Goal: Obtain resource: Download file/media

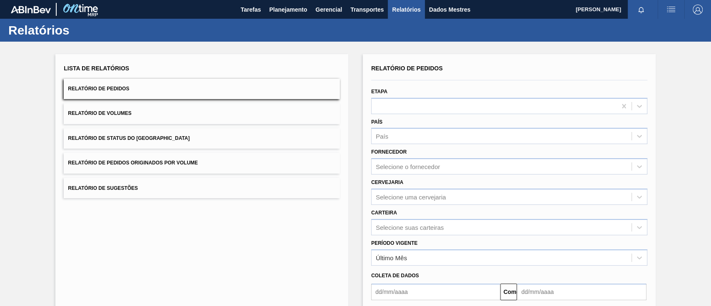
click at [245, 183] on button "Relatório de Sugestões" at bounding box center [202, 188] width 276 height 20
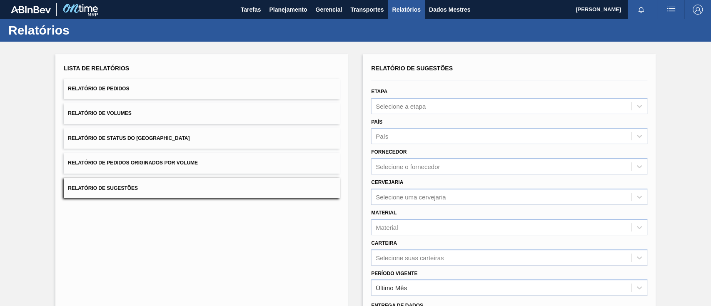
click at [205, 166] on button "Relatório de Pedidos Originados por Volume" at bounding box center [202, 163] width 276 height 20
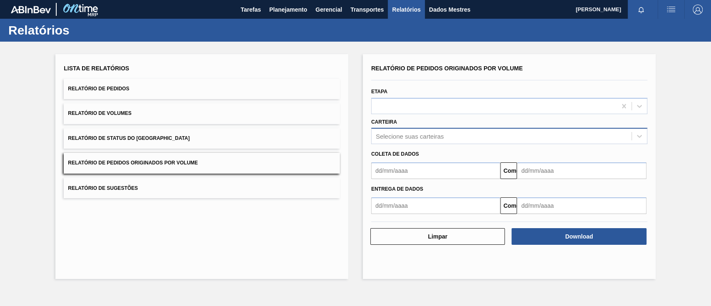
click at [428, 135] on font "Selecione suas carteiras" at bounding box center [410, 136] width 68 height 7
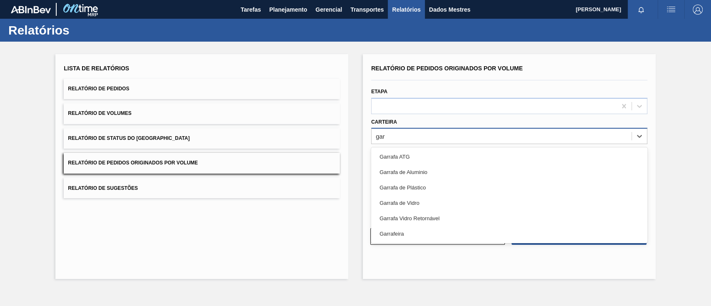
type input "garr"
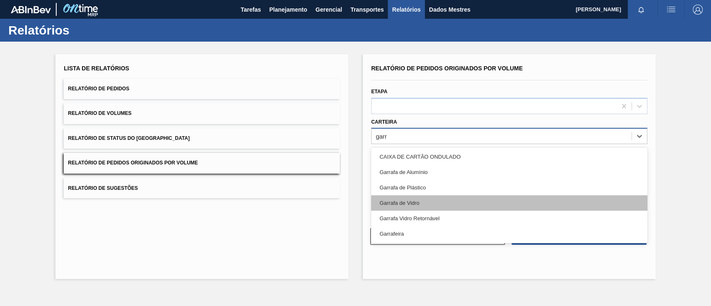
click at [428, 201] on div "Garrafa de Vidro" at bounding box center [509, 202] width 276 height 15
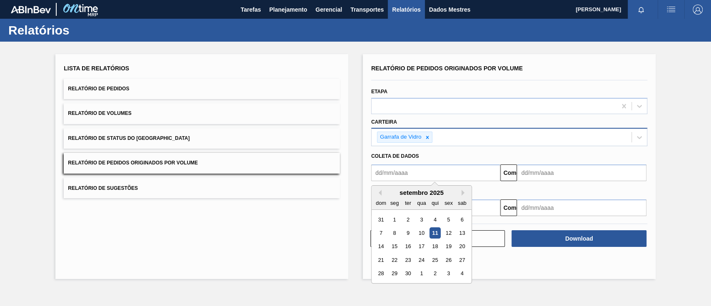
click at [425, 175] on input "text" at bounding box center [435, 173] width 129 height 17
click at [397, 216] on div "1" at bounding box center [394, 219] width 11 height 11
type input "[DATE]"
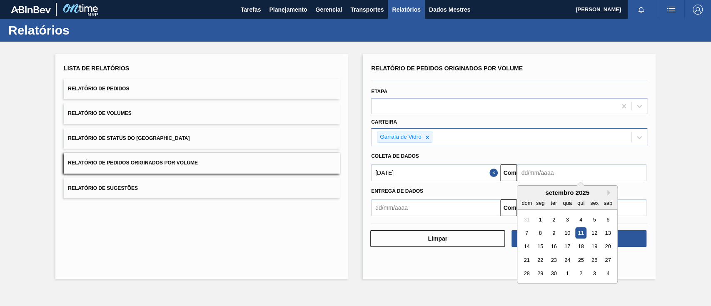
click at [551, 169] on input "text" at bounding box center [581, 173] width 129 height 17
click at [553, 247] on font "16" at bounding box center [554, 247] width 6 height 6
type input "[DATE]"
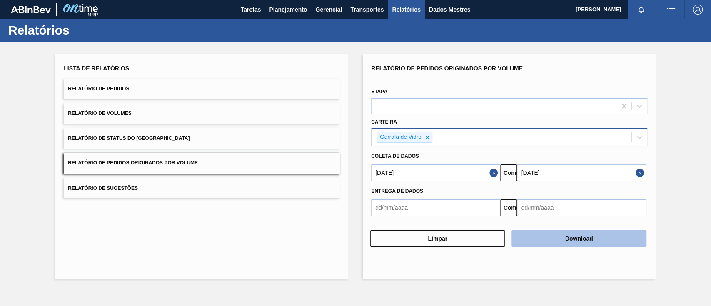
click at [557, 241] on button "Download" at bounding box center [579, 238] width 135 height 17
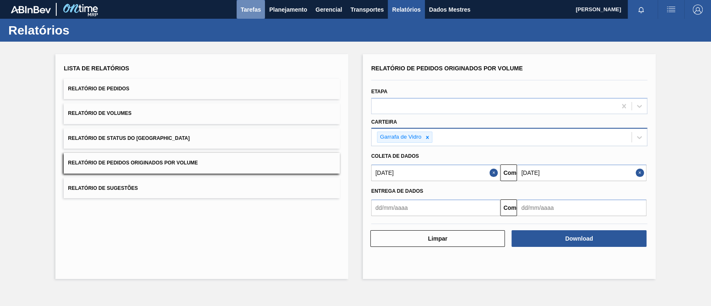
click at [243, 8] on font "Tarefas" at bounding box center [251, 9] width 20 height 7
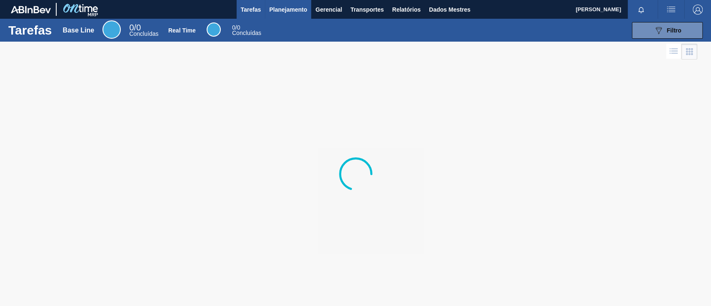
click at [277, 8] on font "Planejamento" at bounding box center [288, 9] width 38 height 7
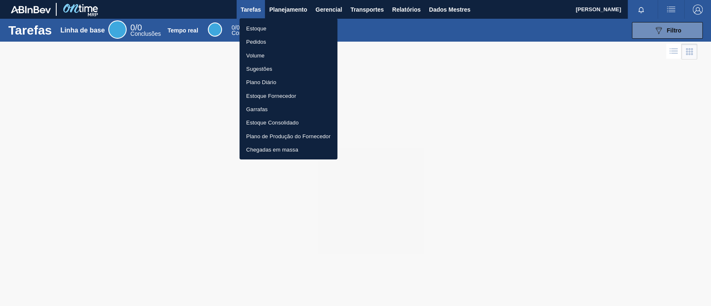
click at [258, 41] on font "Pedidos" at bounding box center [256, 42] width 20 height 6
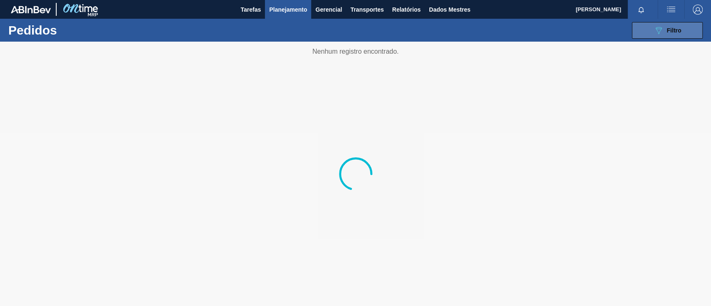
click at [642, 28] on button "089F7B8B-B2A5-4AFE-B5C0-19BA573D28AC Filtro" at bounding box center [667, 30] width 71 height 17
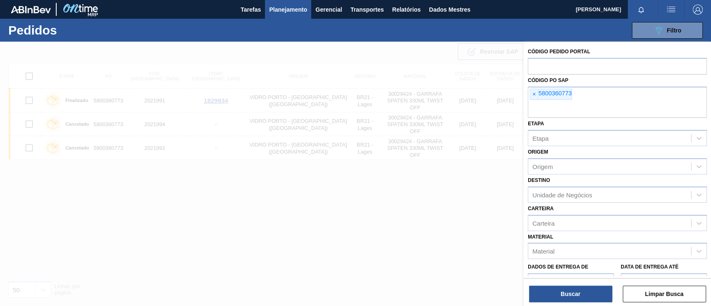
click at [535, 94] on font "×" at bounding box center [533, 94] width 3 height 7
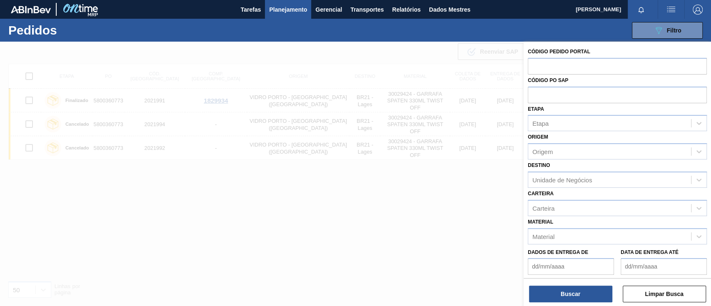
paste input "text"
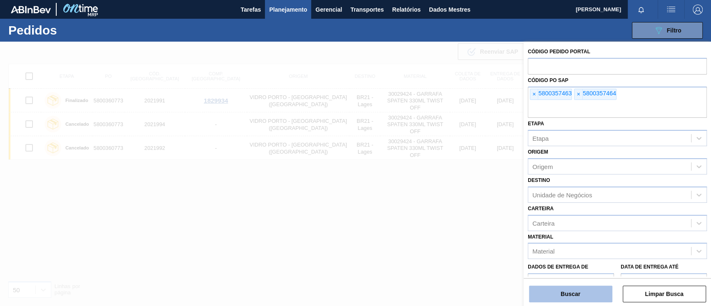
click at [593, 288] on button "Buscar" at bounding box center [570, 294] width 83 height 17
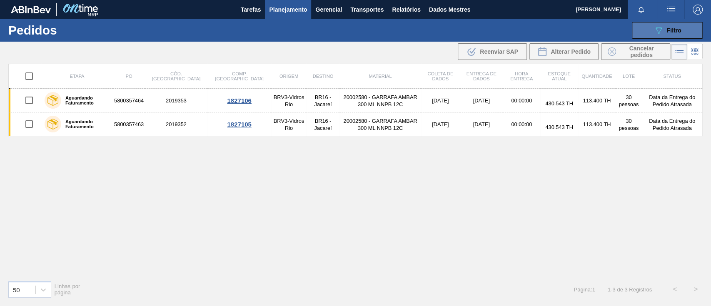
click at [657, 30] on icon at bounding box center [659, 30] width 6 height 7
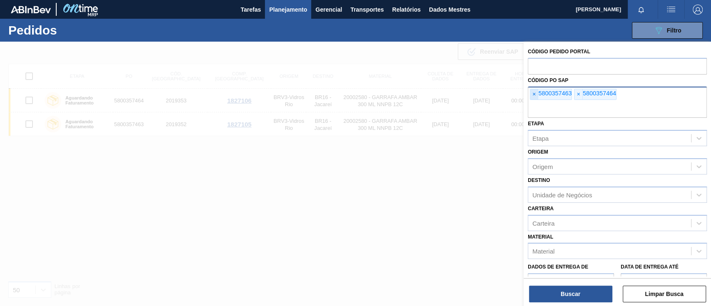
click at [532, 95] on span "×" at bounding box center [534, 94] width 8 height 11
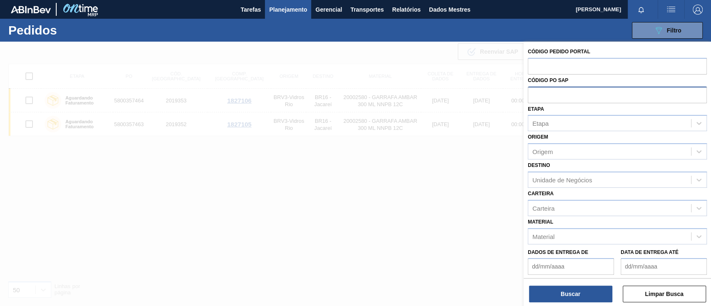
paste input "text"
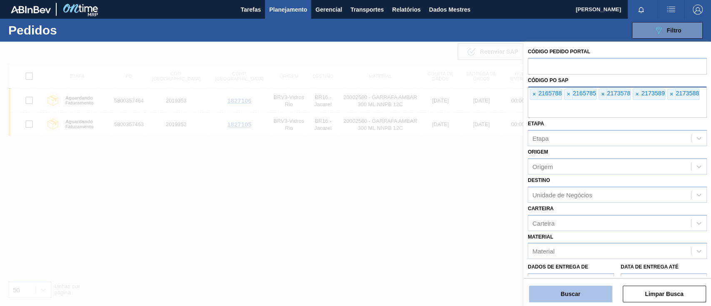
click at [596, 295] on button "Buscar" at bounding box center [570, 294] width 83 height 17
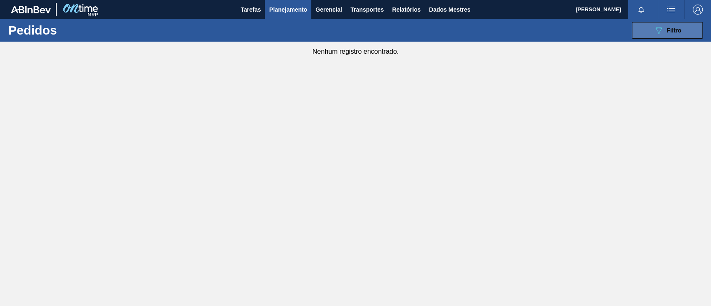
click at [658, 28] on icon "089F7B8B-B2A5-4AFE-B5C0-19BA573D28AC" at bounding box center [659, 30] width 10 height 10
